Goal: Transaction & Acquisition: Purchase product/service

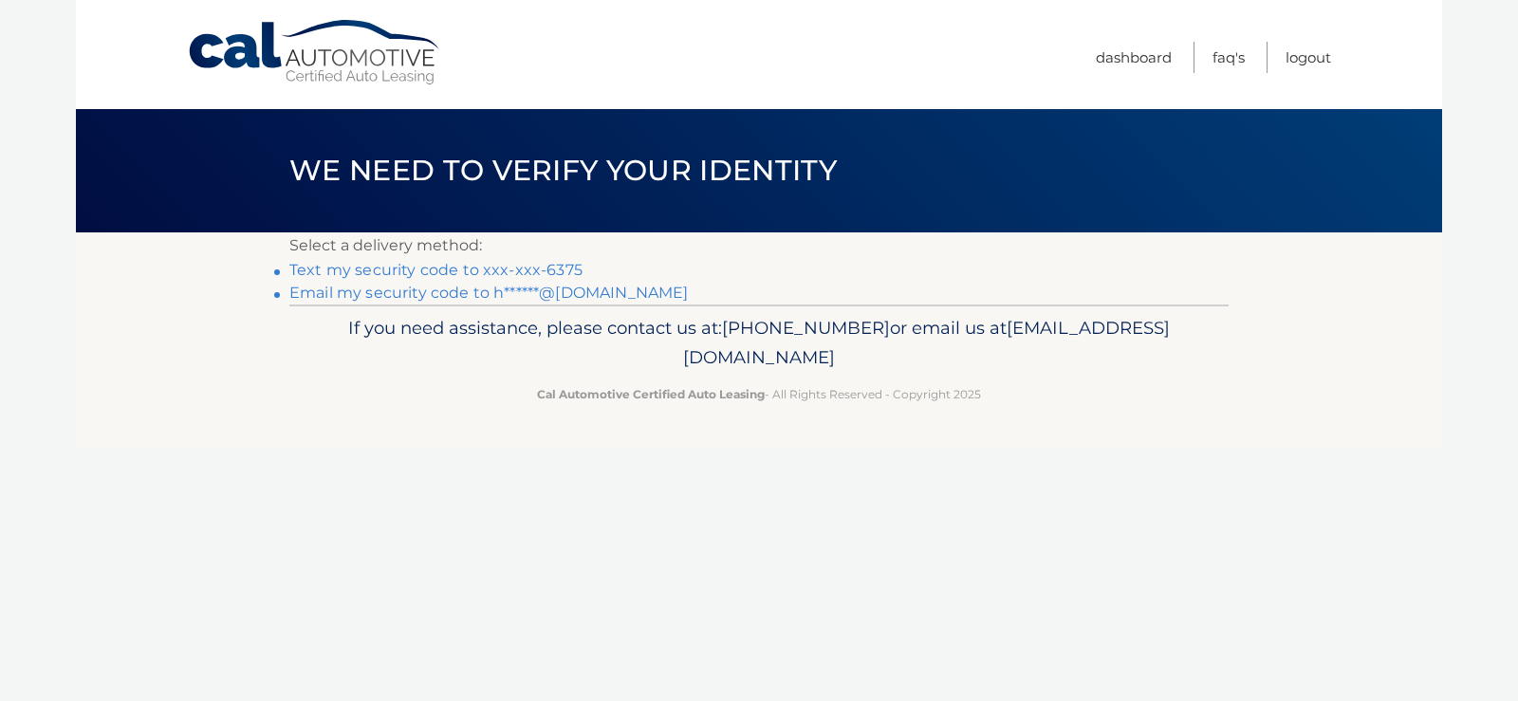
click at [372, 262] on link "Text my security code to xxx-xxx-6375" at bounding box center [435, 270] width 293 height 18
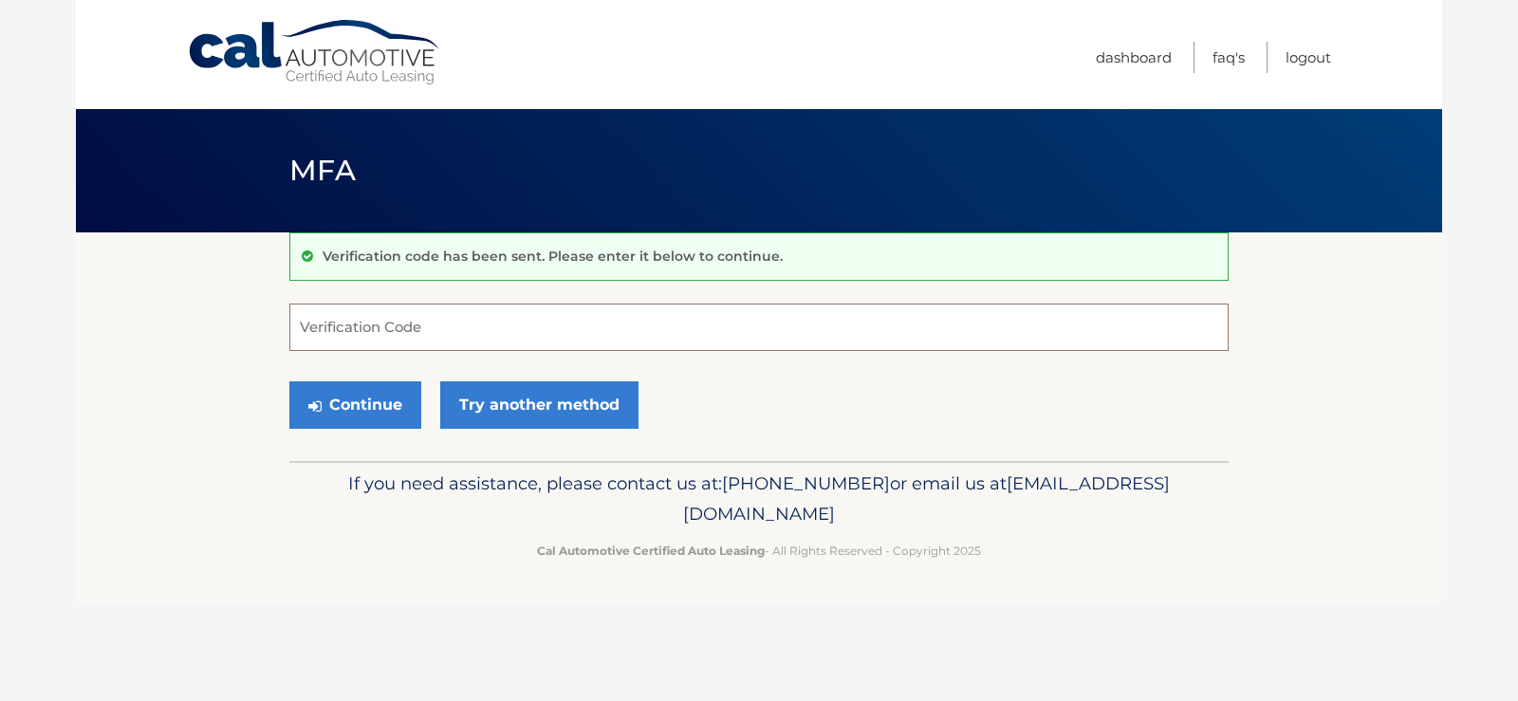
click at [355, 325] on input "Verification Code" at bounding box center [758, 327] width 939 height 47
type input "265393"
click at [369, 400] on button "Continue" at bounding box center [355, 404] width 132 height 47
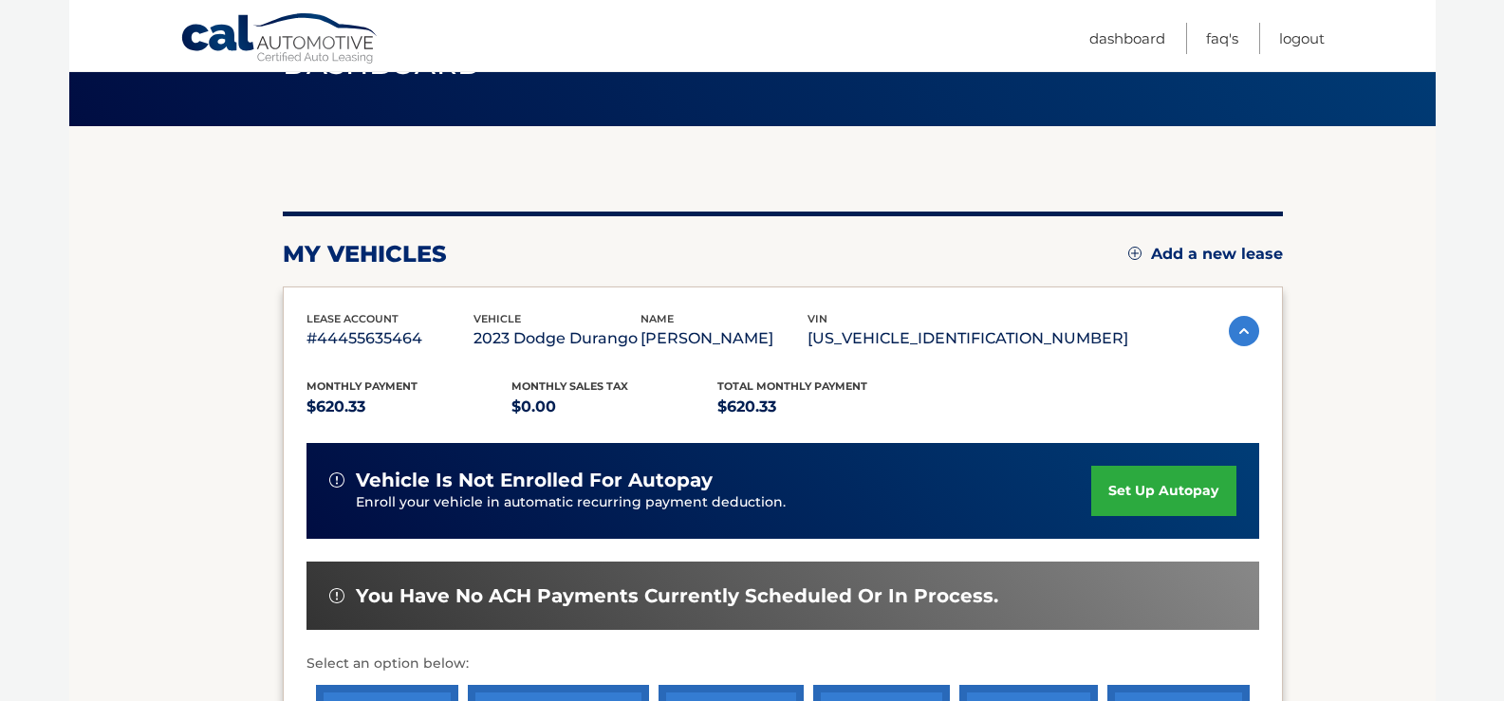
scroll to position [275, 0]
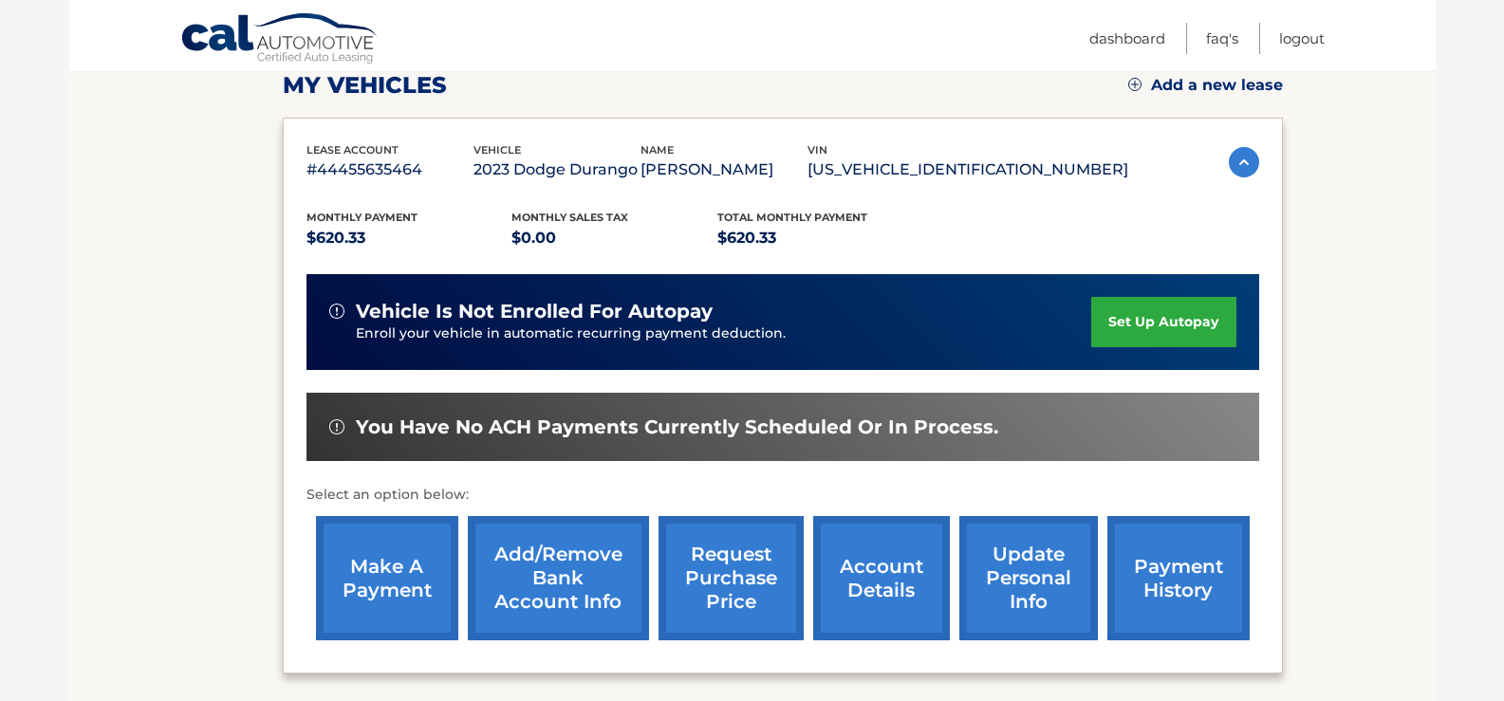
click at [621, 512] on div "make a payment Add/Remove bank account info request purchase price account deta…" at bounding box center [783, 578] width 953 height 143
click at [346, 604] on link "make a payment" at bounding box center [387, 578] width 142 height 124
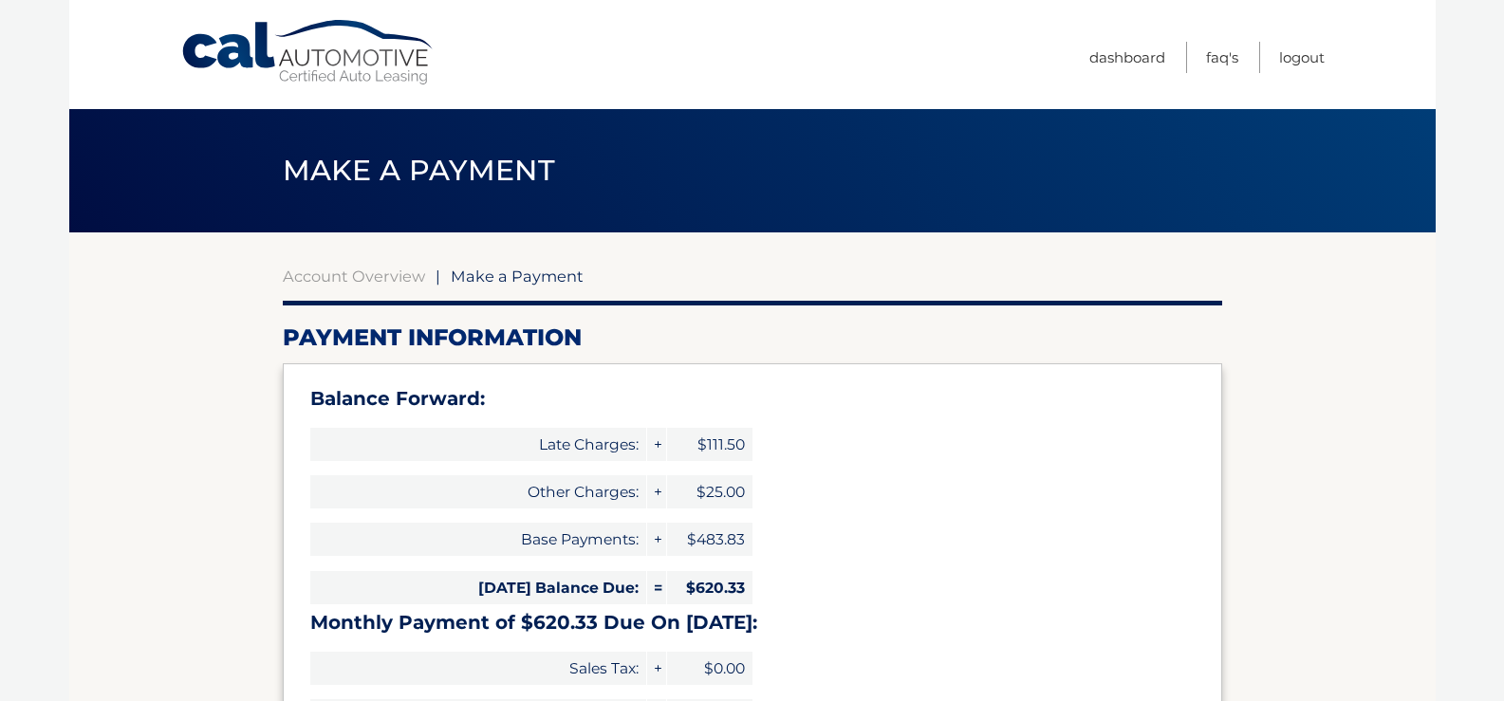
select select "NDVkMmQ0NjEtZWMzOS00ZjQ4LWEyOGEtNDJlNzU4MDE1NGEx"
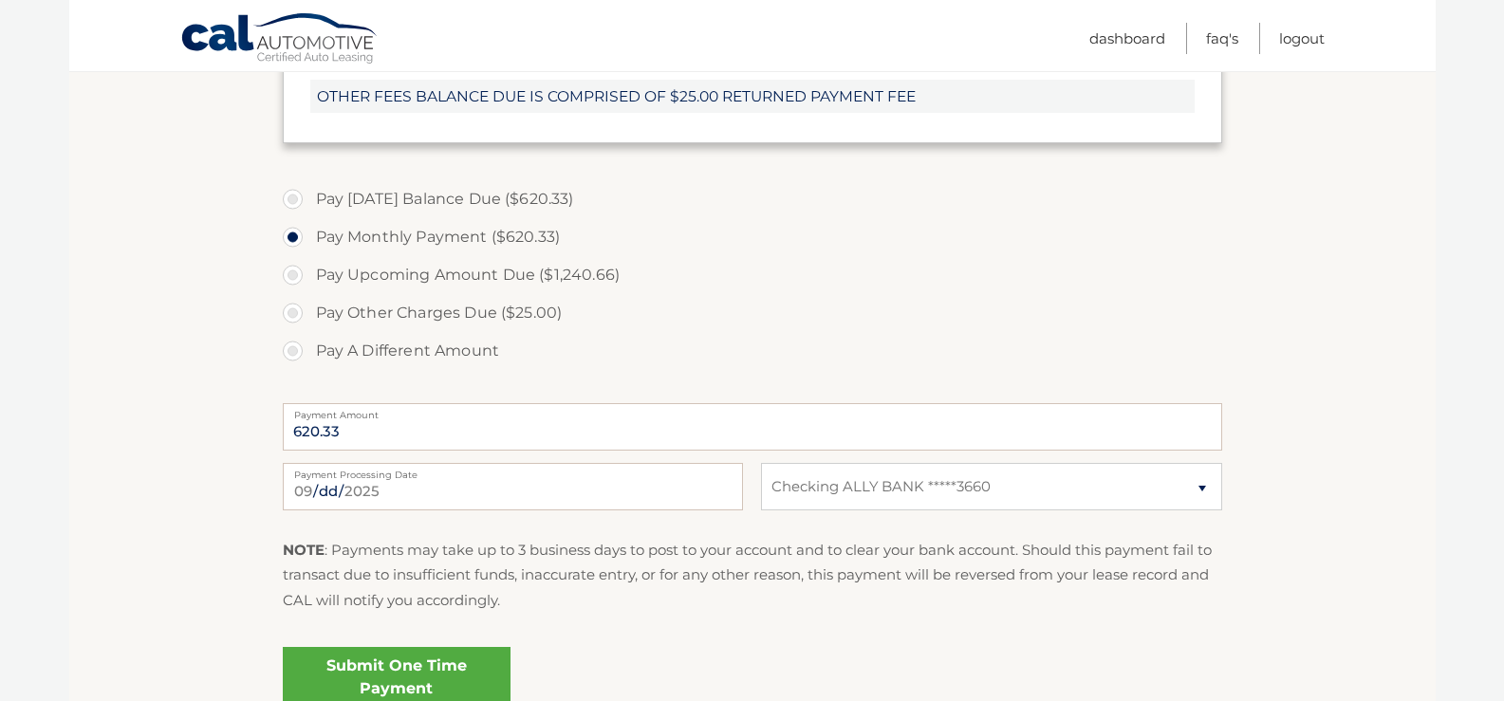
scroll to position [758, 0]
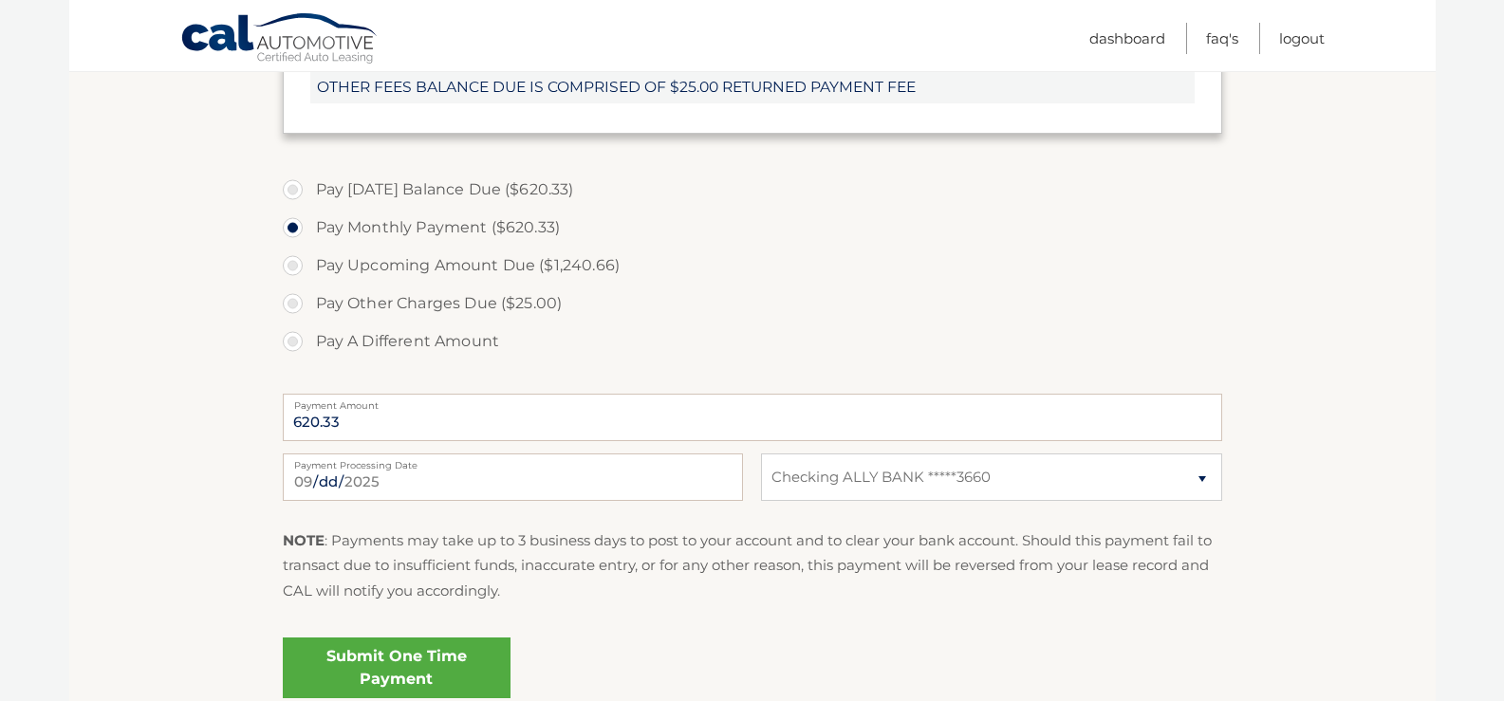
click at [623, 510] on div "[DATE] Payment Processing Date This payment is scheduled after your grace perio…" at bounding box center [752, 488] width 939 height 68
click at [647, 485] on input "[DATE]" at bounding box center [513, 477] width 460 height 47
click at [647, 485] on input "2025-09-14" at bounding box center [513, 477] width 460 height 47
click at [1361, 412] on section "Account Overview | Make a Payment Payment Information Balance Forward: Late Cha…" at bounding box center [752, 100] width 1367 height 1252
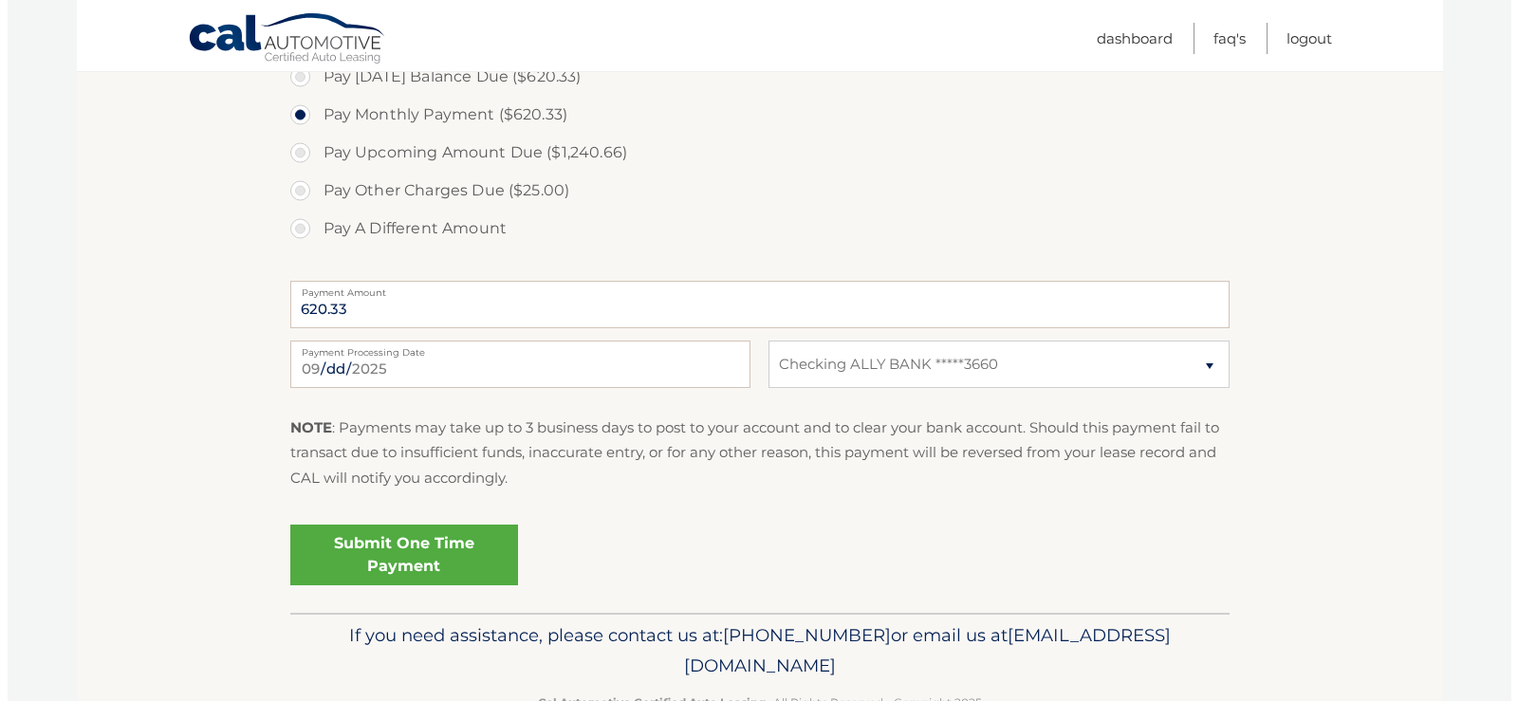
scroll to position [902, 0]
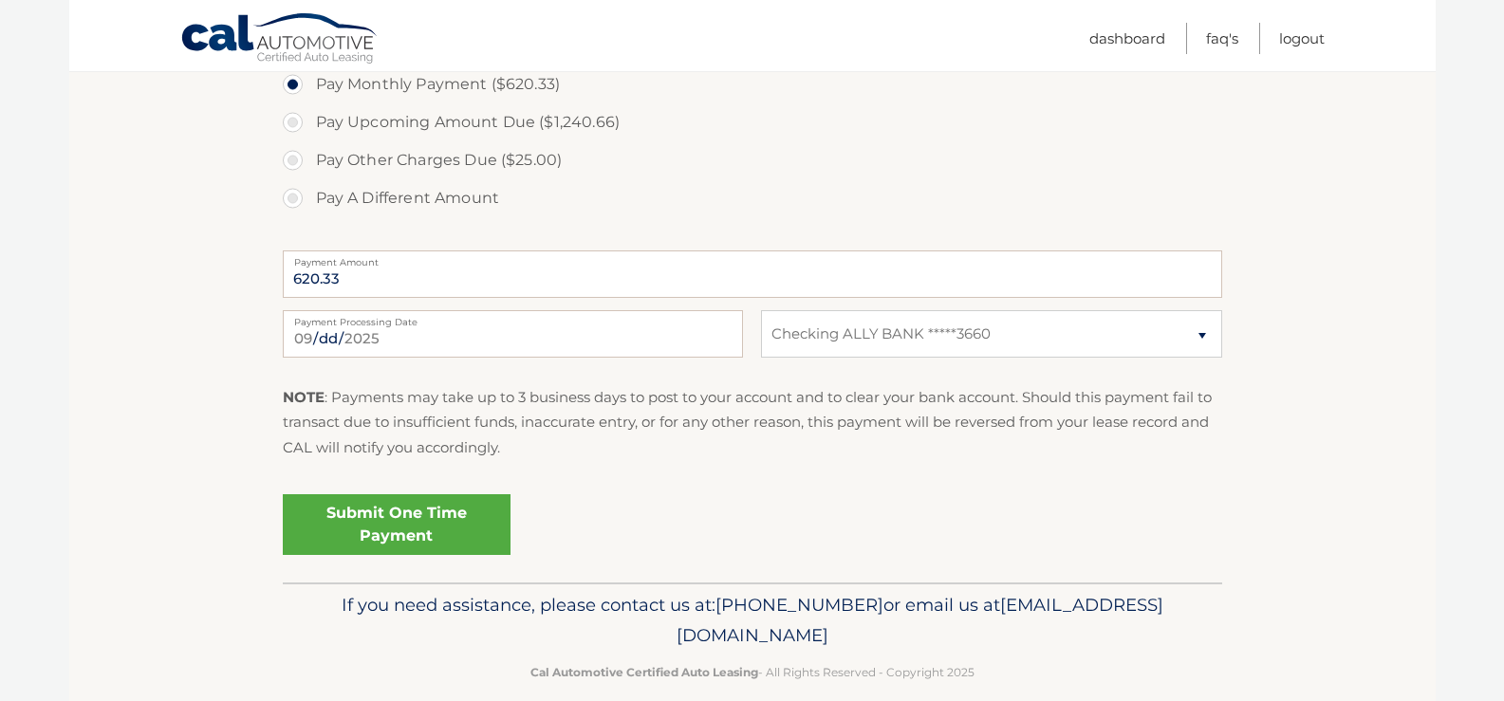
click at [441, 522] on link "Submit One Time Payment" at bounding box center [397, 524] width 228 height 61
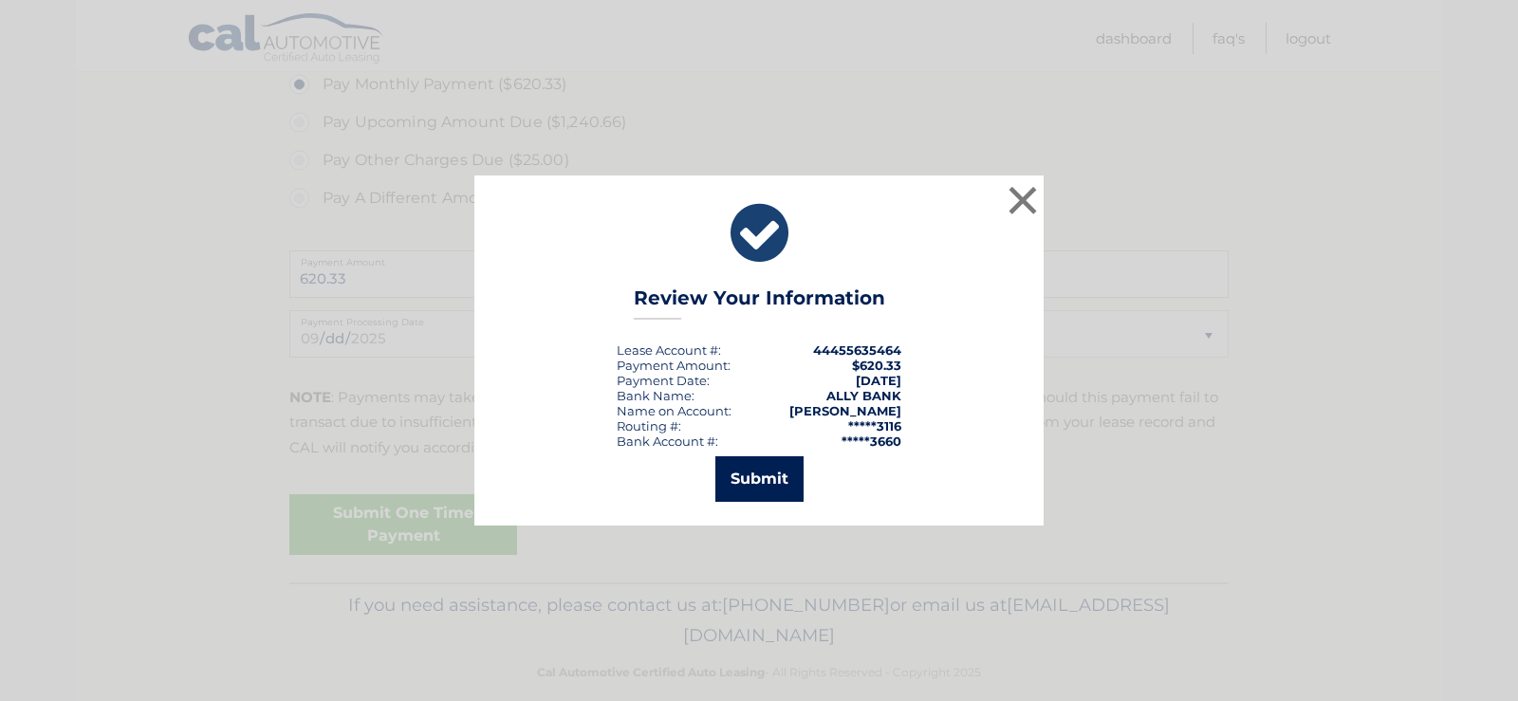
click at [774, 476] on button "Submit" at bounding box center [760, 479] width 88 height 46
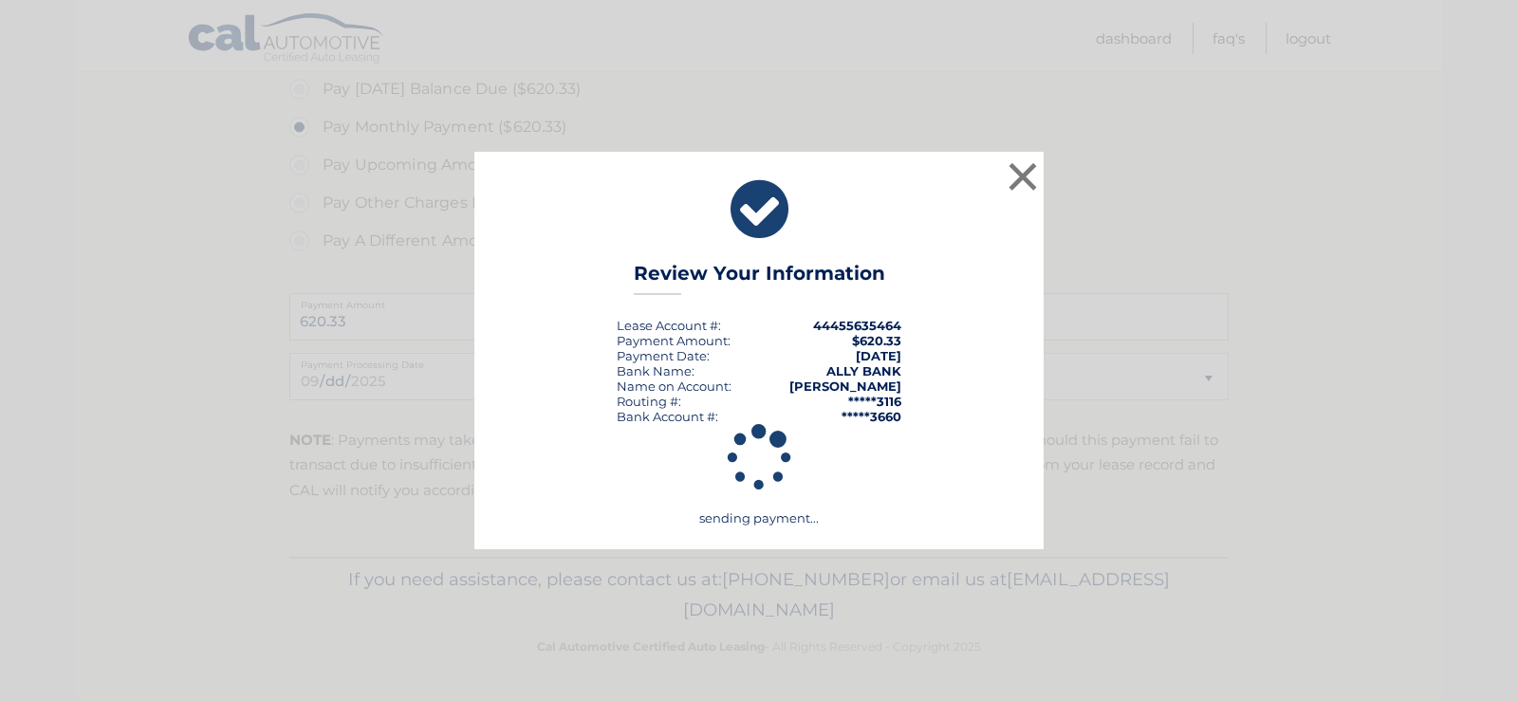
scroll to position [859, 0]
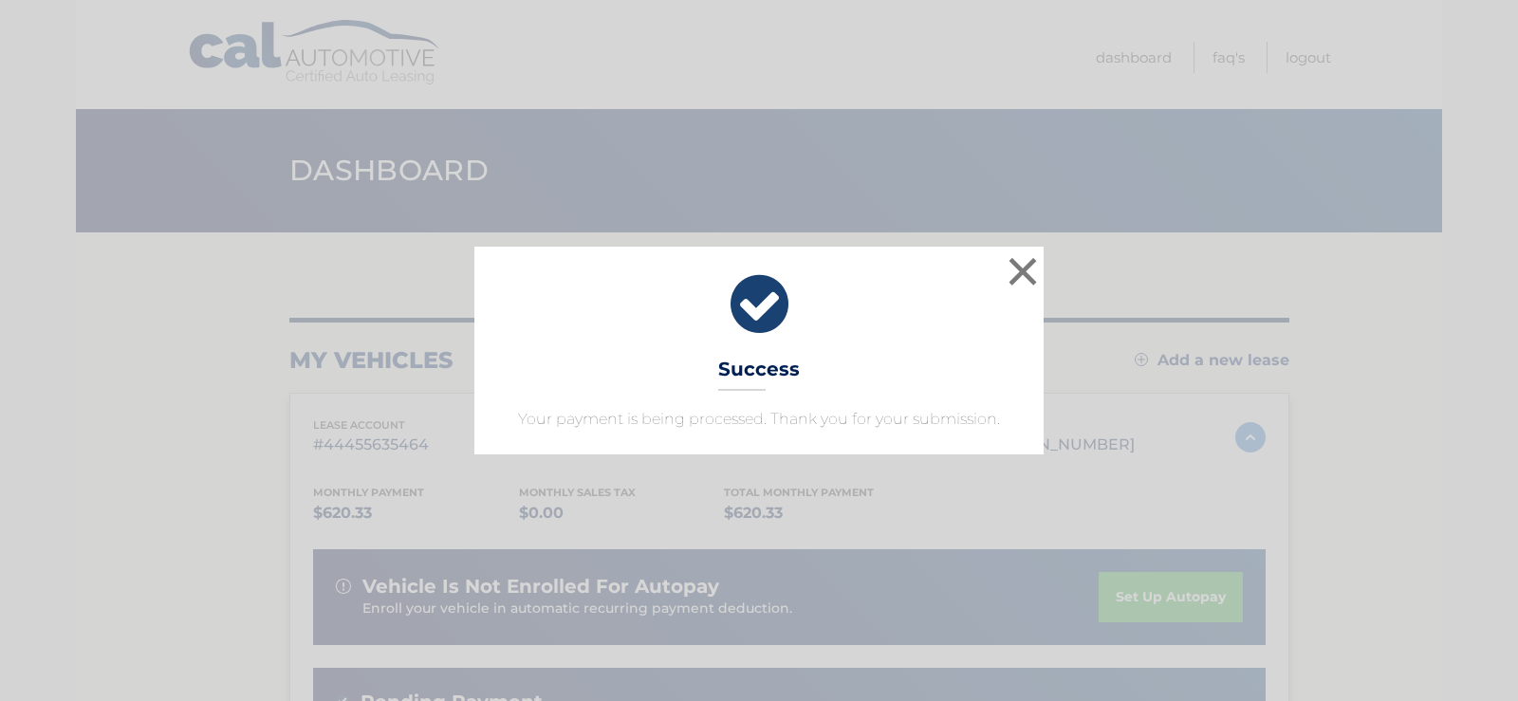
click at [609, 217] on div "× Success Your payment is being processed. Thank you for your submission. Loadi…" at bounding box center [759, 350] width 1518 height 701
